Goal: Obtain resource: Download file/media

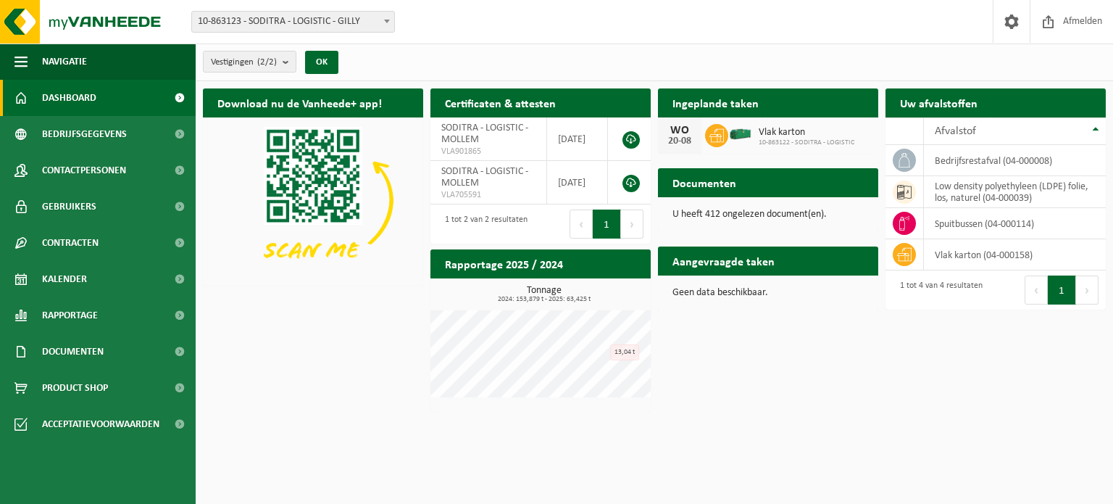
click at [759, 324] on div "Download nu de Vanheede+ app! Verberg Certificaten & attesten Bekijk uw certifi…" at bounding box center [654, 250] width 910 height 338
click at [1085, 291] on button "Volgende" at bounding box center [1087, 289] width 22 height 29
click at [955, 133] on span "Afvalstof" at bounding box center [955, 131] width 41 height 12
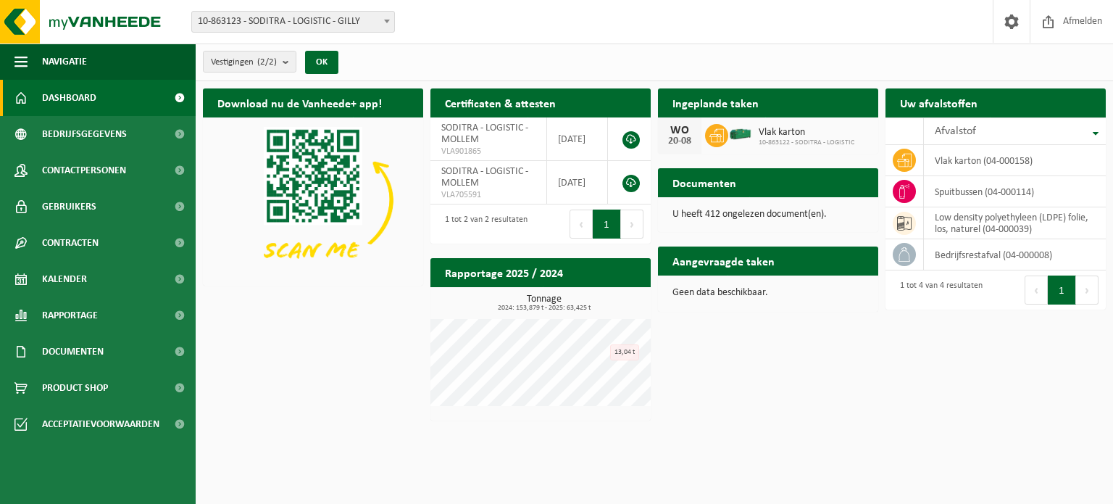
click at [632, 220] on button "Volgende" at bounding box center [632, 223] width 22 height 29
click at [501, 183] on td "SODITRA - LOGISTIC - MOLLEM VLA705591" at bounding box center [489, 182] width 117 height 43
click at [632, 180] on link at bounding box center [631, 183] width 17 height 17
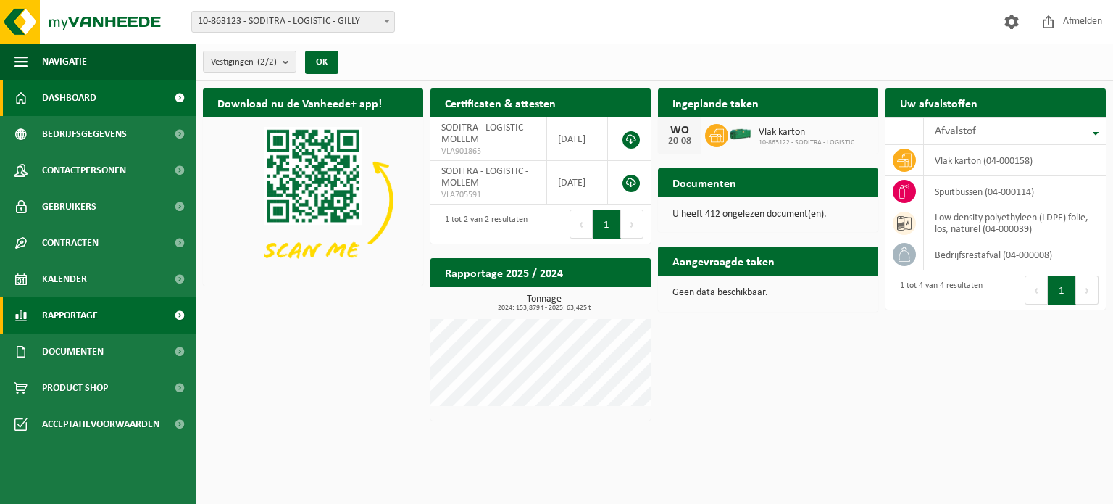
click at [61, 315] on span "Rapportage" at bounding box center [70, 315] width 56 height 36
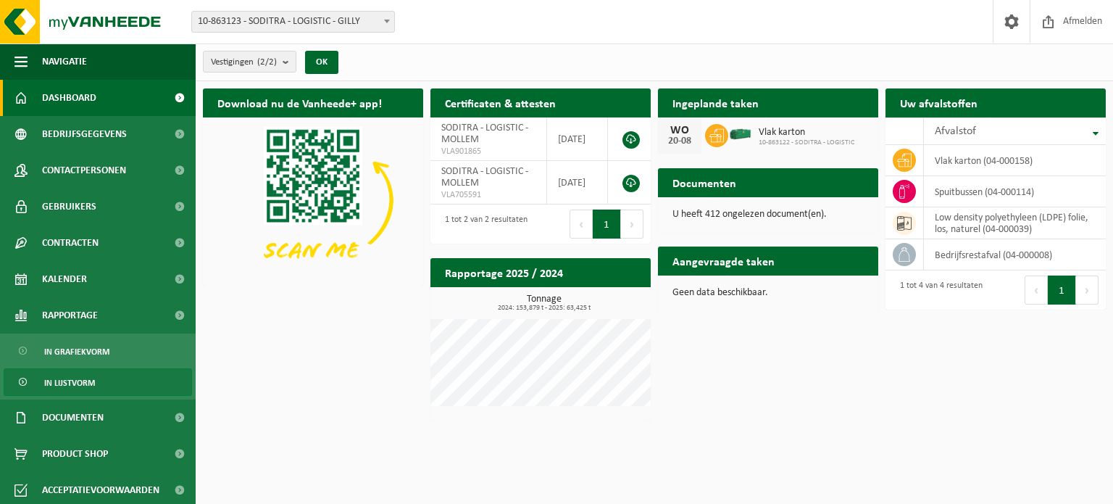
click at [68, 384] on span "In lijstvorm" at bounding box center [69, 383] width 51 height 28
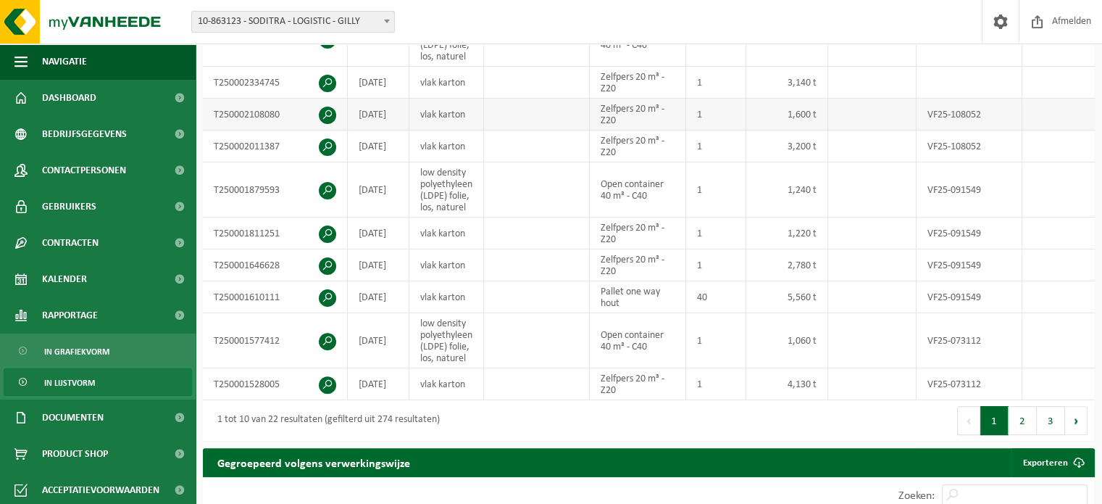
scroll to position [435, 0]
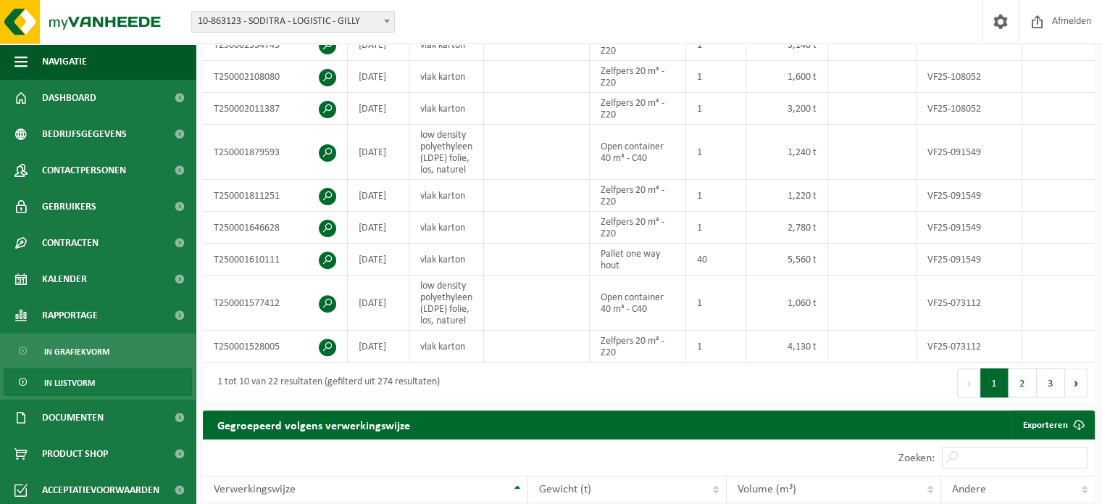
click at [705, 386] on div "Eerste Vorige 1 2 3 Volgende Laatste" at bounding box center [872, 382] width 446 height 41
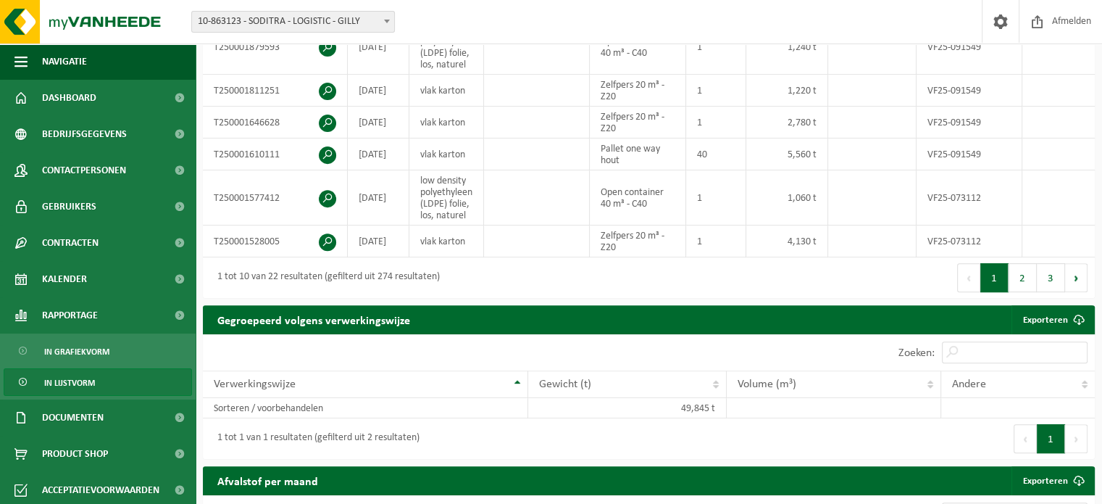
scroll to position [531, 0]
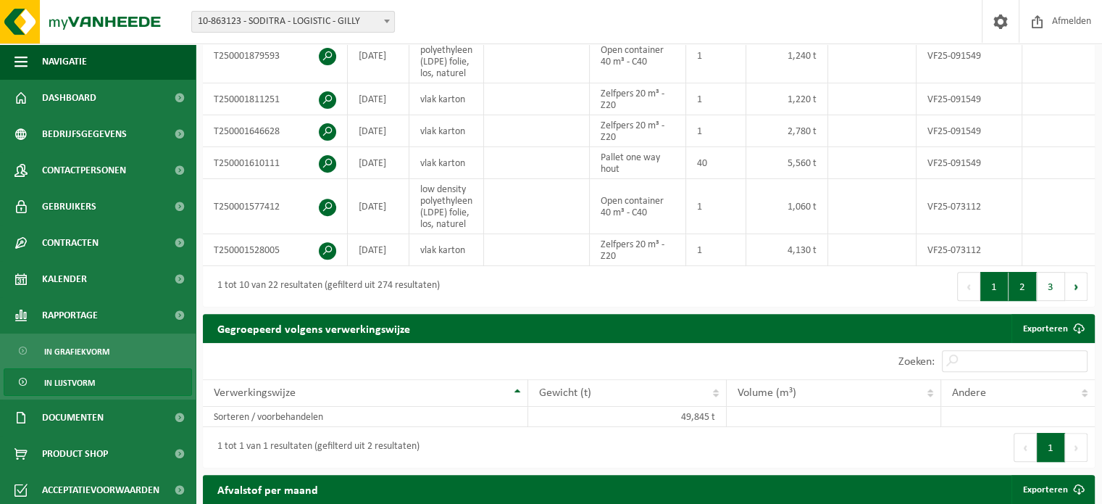
click at [1023, 294] on button "2" at bounding box center [1023, 286] width 28 height 29
click at [1050, 289] on button "3" at bounding box center [1051, 286] width 28 height 29
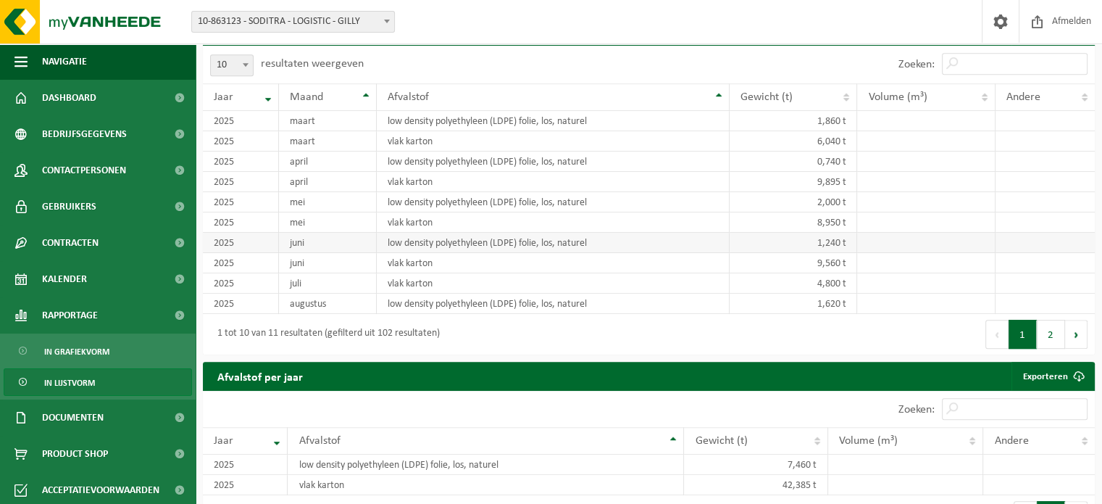
scroll to position [653, 0]
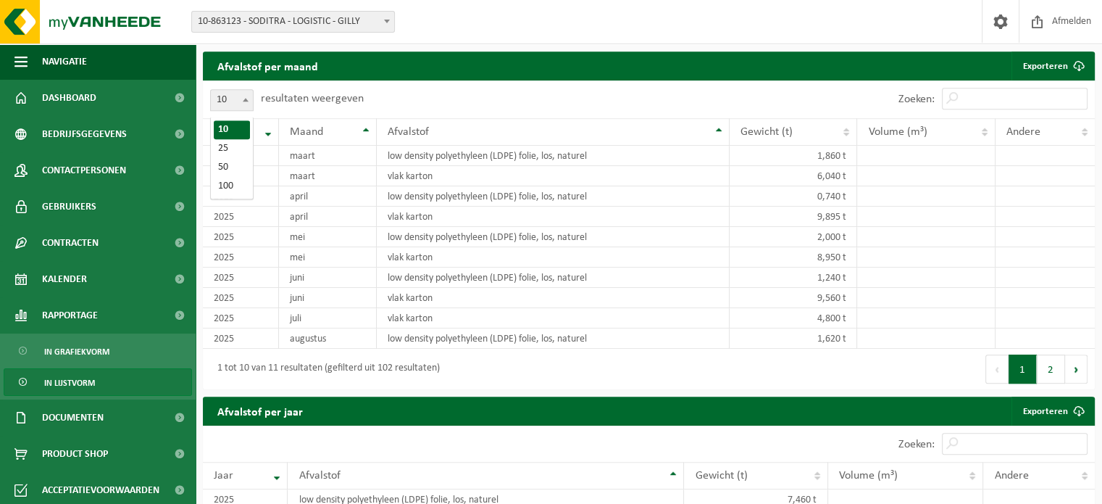
click at [247, 102] on span at bounding box center [245, 99] width 14 height 19
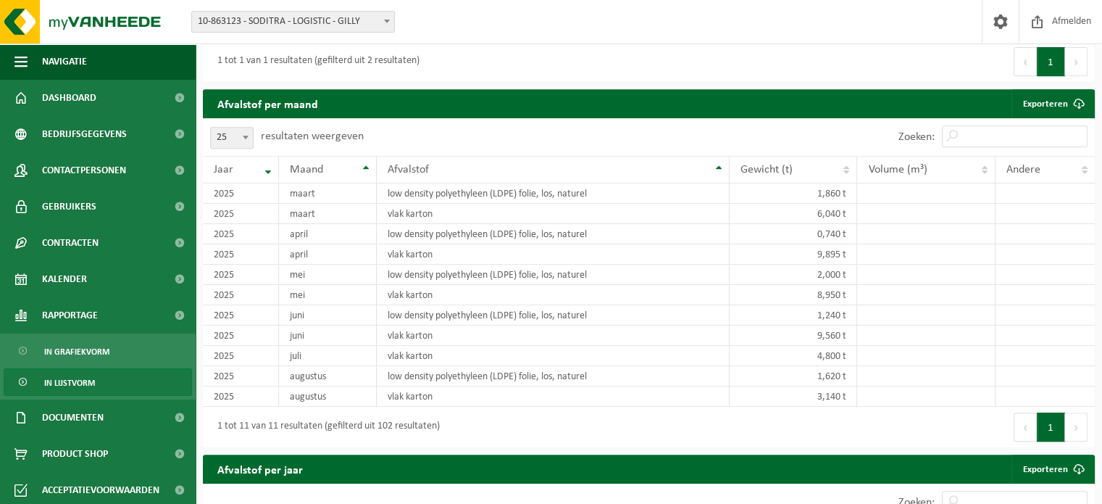
scroll to position [649, 0]
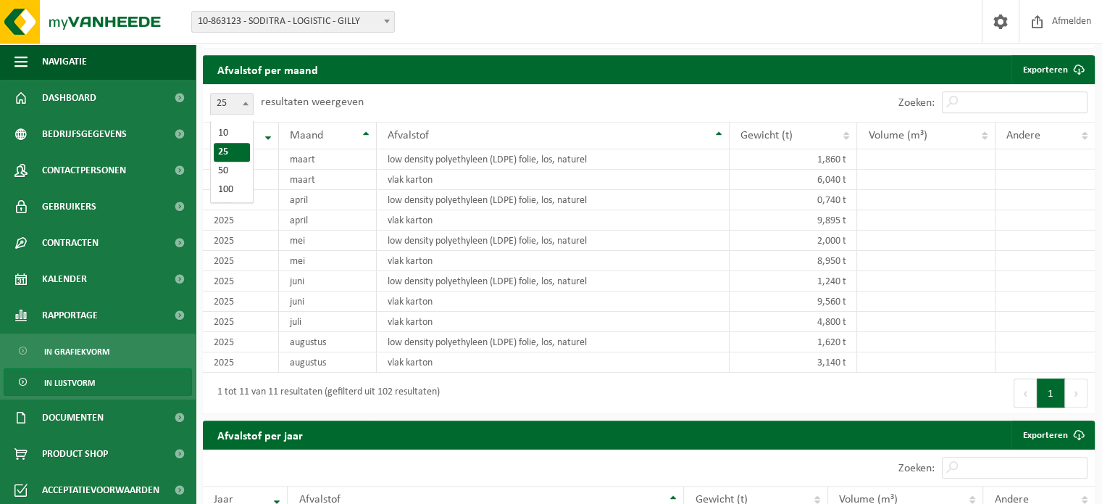
click at [246, 104] on span at bounding box center [245, 103] width 14 height 19
select select "50"
click at [1026, 394] on button "Vorige" at bounding box center [1025, 392] width 23 height 29
click at [1070, 396] on button "Volgende" at bounding box center [1076, 392] width 22 height 29
click at [1054, 396] on button "1" at bounding box center [1051, 392] width 28 height 29
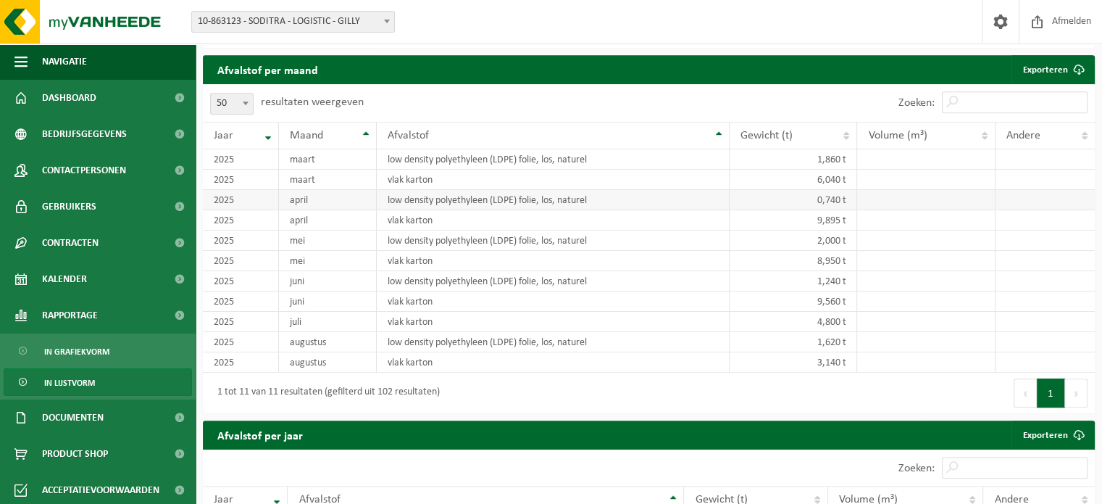
click at [465, 208] on td "low density polyethyleen (LDPE) folie, los, naturel" at bounding box center [553, 200] width 353 height 20
click at [644, 208] on td "low density polyethyleen (LDPE) folie, los, naturel" at bounding box center [553, 200] width 353 height 20
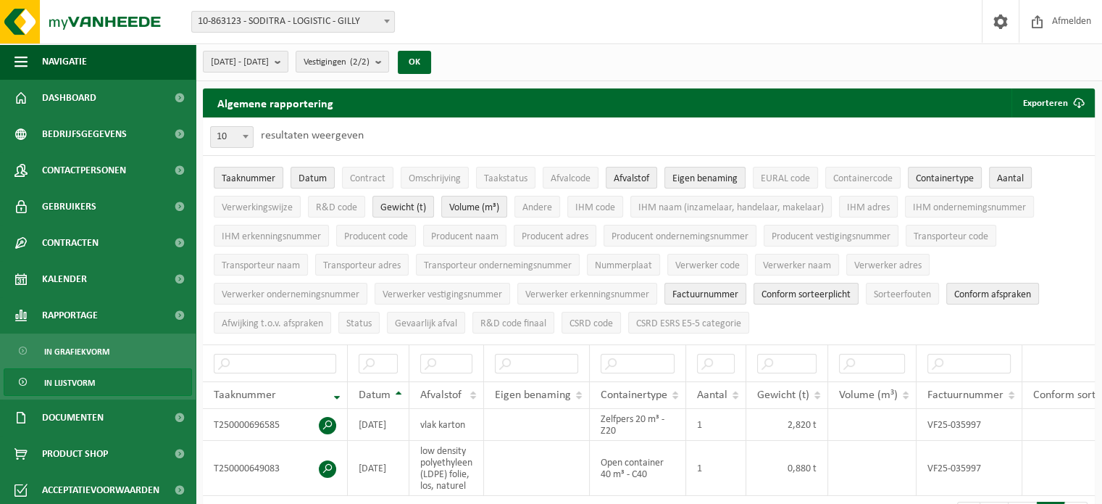
scroll to position [0, 0]
